Goal: Information Seeking & Learning: Find specific fact

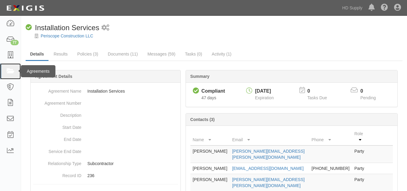
click at [7, 66] on link at bounding box center [10, 71] width 21 height 16
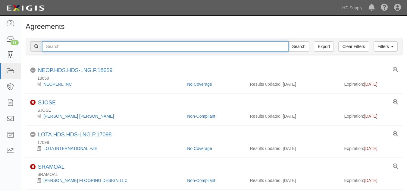
click at [104, 43] on input "text" at bounding box center [165, 46] width 247 height 10
paste input "1031 Investment Services"
type input "1031 Investment Services"
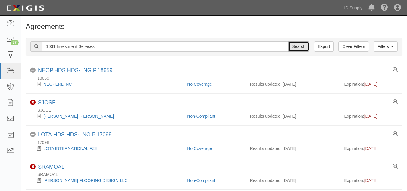
click at [303, 43] on input "Search" at bounding box center [299, 46] width 21 height 10
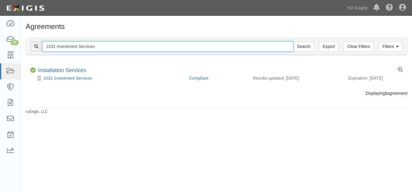
click at [103, 47] on input "1031 Investment Services" at bounding box center [167, 46] width 251 height 10
type input "1"
paste input "American Multifamily Construction Services LL"
type input "American Multifamily Construction Services LL"
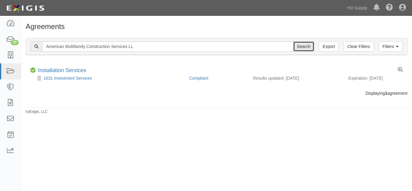
click at [304, 47] on input "Search" at bounding box center [303, 46] width 21 height 10
click at [140, 52] on div "Filters Clear Filters Export American Multifamily Construction Services LL Sear…" at bounding box center [216, 46] width 381 height 17
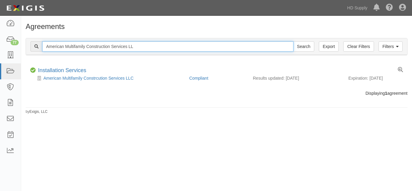
click at [145, 47] on input "American Multifamily Construction Services LL" at bounding box center [167, 46] width 251 height 10
type input "A"
paste input "Noble Air Solutions"
type input "Noble Air Solutions"
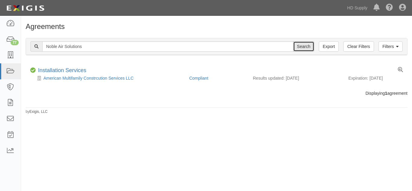
click at [308, 43] on input "Search" at bounding box center [303, 46] width 21 height 10
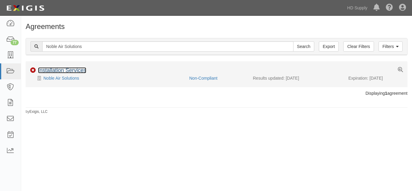
click at [57, 69] on link "Installation Services" at bounding box center [62, 70] width 48 height 6
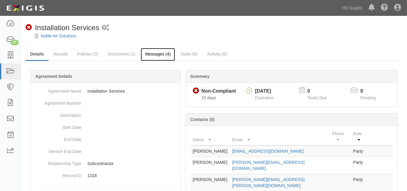
click at [155, 52] on link "Messages (4)" at bounding box center [158, 54] width 35 height 13
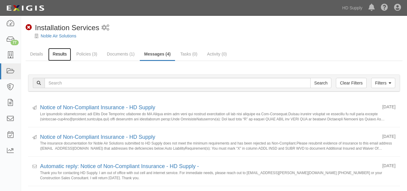
click at [53, 51] on link "Results" at bounding box center [59, 54] width 23 height 13
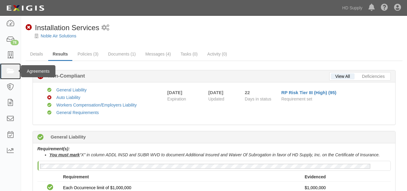
click at [12, 71] on icon at bounding box center [10, 71] width 8 height 7
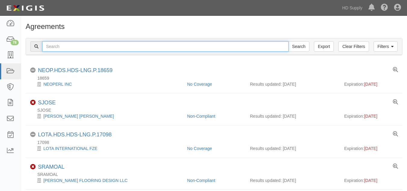
click at [87, 48] on input "text" at bounding box center [165, 46] width 247 height 10
paste input "OLYMPIC PAINT AND RENOVATIONS LLC"
type input "OLYMPIC PAINT AND RENOVATIONS LLC"
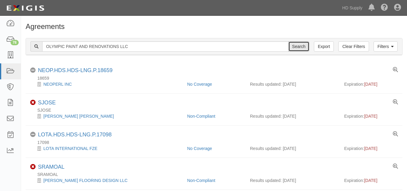
click at [301, 44] on input "Search" at bounding box center [299, 46] width 21 height 10
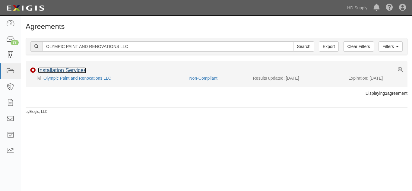
click at [63, 70] on link "Installation Services" at bounding box center [62, 70] width 48 height 6
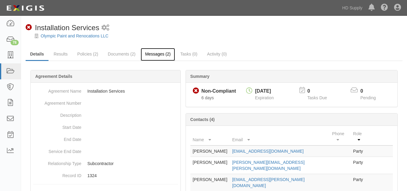
click at [157, 51] on link "Messages (2)" at bounding box center [158, 54] width 35 height 13
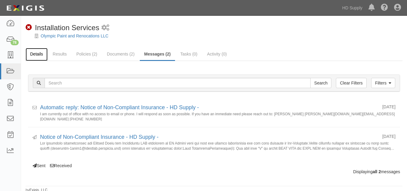
click at [41, 56] on link "Details" at bounding box center [37, 54] width 22 height 13
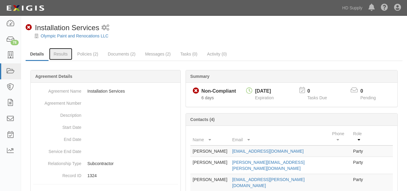
click at [63, 55] on link "Results" at bounding box center [60, 54] width 23 height 12
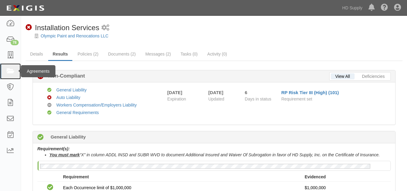
click at [11, 66] on link at bounding box center [10, 71] width 21 height 16
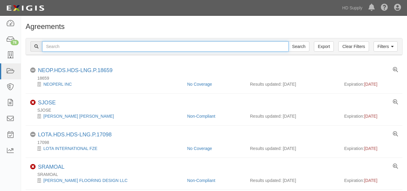
click at [105, 49] on input "text" at bounding box center [165, 46] width 247 height 10
paste input "Texas Home Installers"
type input "Texas Home Installers"
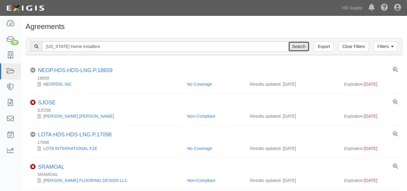
click at [298, 51] on input "Search" at bounding box center [299, 46] width 21 height 10
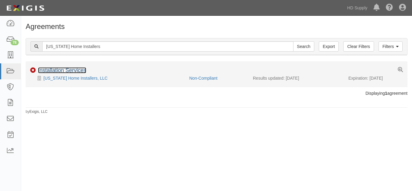
click at [50, 68] on link "Installation Services" at bounding box center [62, 70] width 48 height 6
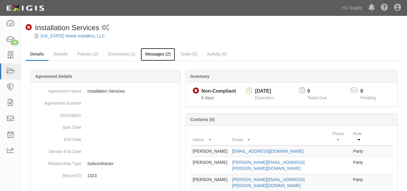
click at [152, 53] on link "Messages (2)" at bounding box center [158, 54] width 35 height 13
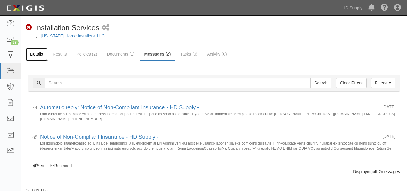
click at [35, 49] on link "Details" at bounding box center [37, 54] width 22 height 13
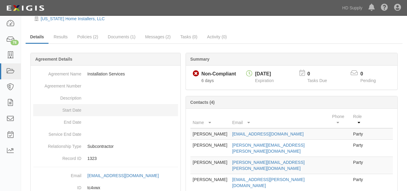
scroll to position [17, 0]
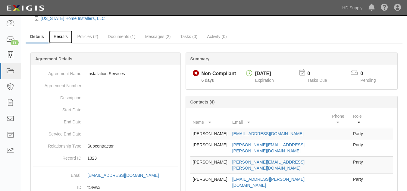
click at [62, 39] on link "Results" at bounding box center [60, 36] width 23 height 13
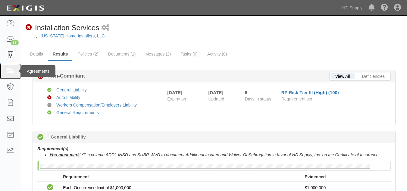
click at [8, 69] on icon at bounding box center [10, 71] width 8 height 7
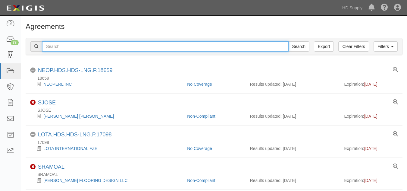
click at [79, 48] on input "text" at bounding box center [165, 46] width 247 height 10
paste input "Up to Par Heating and Air."
type input "Up to Par Heating and Air."
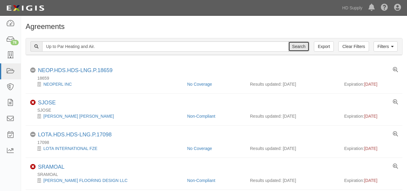
click at [298, 48] on input "Search" at bounding box center [299, 46] width 21 height 10
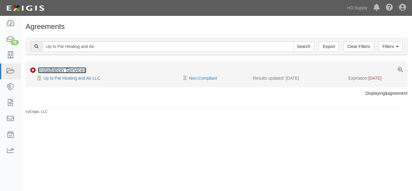
click at [54, 72] on link "Installation Services" at bounding box center [62, 70] width 48 height 6
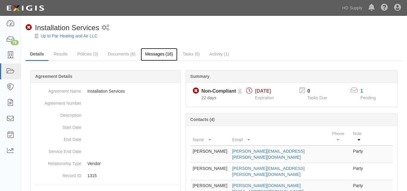
click at [158, 52] on link "Messages (16)" at bounding box center [159, 54] width 37 height 13
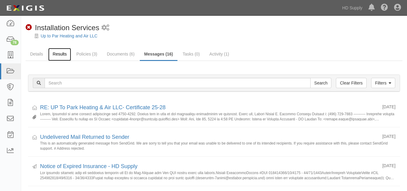
click at [56, 53] on link "Results" at bounding box center [59, 54] width 23 height 13
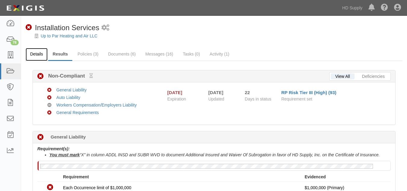
click at [37, 53] on link "Details" at bounding box center [37, 54] width 22 height 13
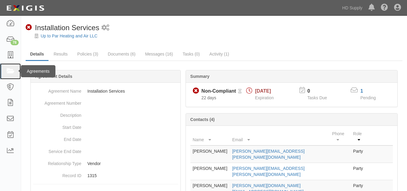
click at [12, 72] on icon at bounding box center [10, 71] width 8 height 7
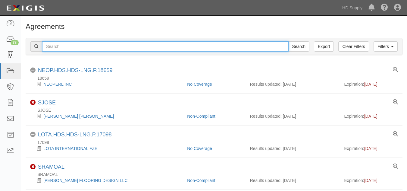
click at [84, 46] on input "text" at bounding box center [165, 46] width 247 height 10
paste input "Reliable Heating and Air"
type input "Reliable Heating and Air"
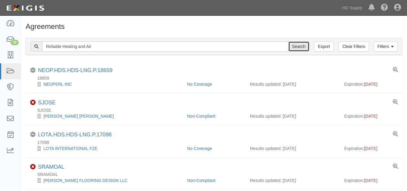
click at [297, 49] on input "Search" at bounding box center [299, 46] width 21 height 10
